Goal: Transaction & Acquisition: Obtain resource

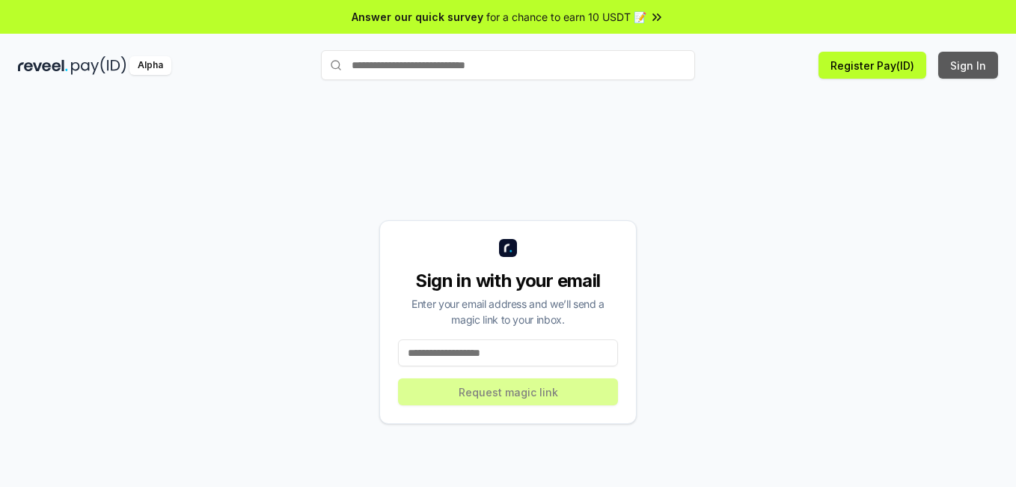
click at [969, 53] on button "Sign In" at bounding box center [969, 65] width 60 height 27
click at [974, 55] on button "Sign In" at bounding box center [969, 65] width 60 height 27
click at [525, 93] on div "Sign in with your email Enter your email address and we’ll send a magic link to…" at bounding box center [508, 307] width 1016 height 445
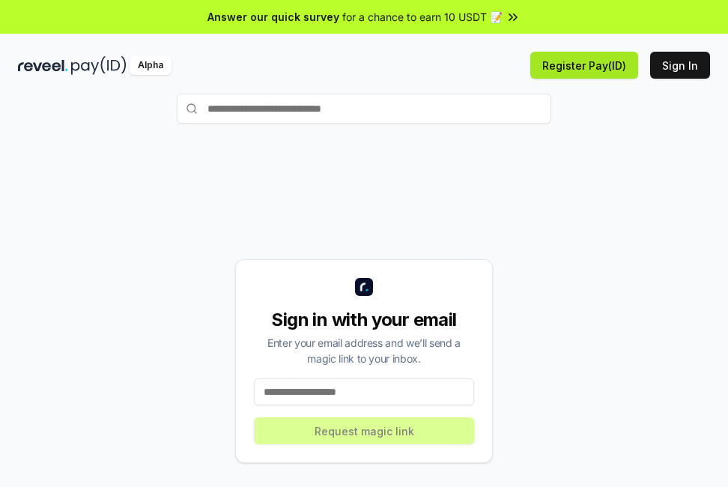
click at [607, 69] on button "Register Pay(ID)" at bounding box center [584, 65] width 108 height 27
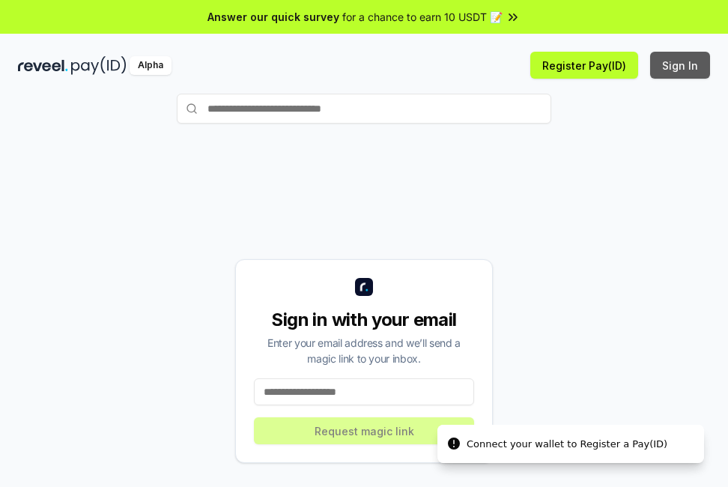
click at [684, 69] on button "Sign In" at bounding box center [680, 65] width 60 height 27
